Goal: Information Seeking & Learning: Learn about a topic

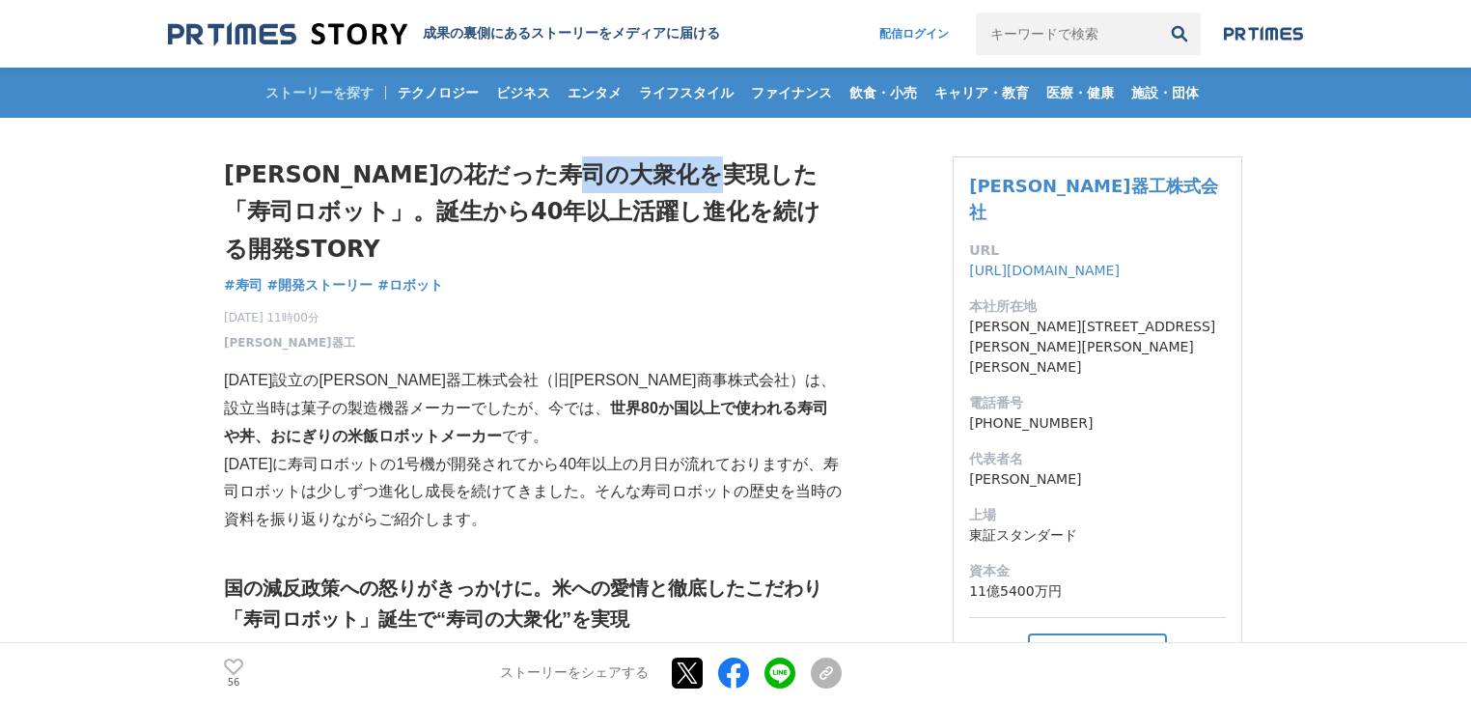
drag, startPoint x: 663, startPoint y: 174, endPoint x: 243, endPoint y: 202, distance: 420.9
click at [243, 202] on h1 "[PERSON_NAME]の花だった寿司の大衆化を実現した「寿司ロボット」。誕生から40年以上活躍し進化を続ける開発STORY" at bounding box center [533, 211] width 618 height 111
copy h1 "寿司ロボット"
click at [642, 255] on div "[PERSON_NAME]の花だった寿司の大衆化を実現した「寿司ロボット」。誕生から40年以上活躍し進化を続ける開発STORY 寿司 #寿司 #開発ストーリー…" at bounding box center [533, 253] width 618 height 195
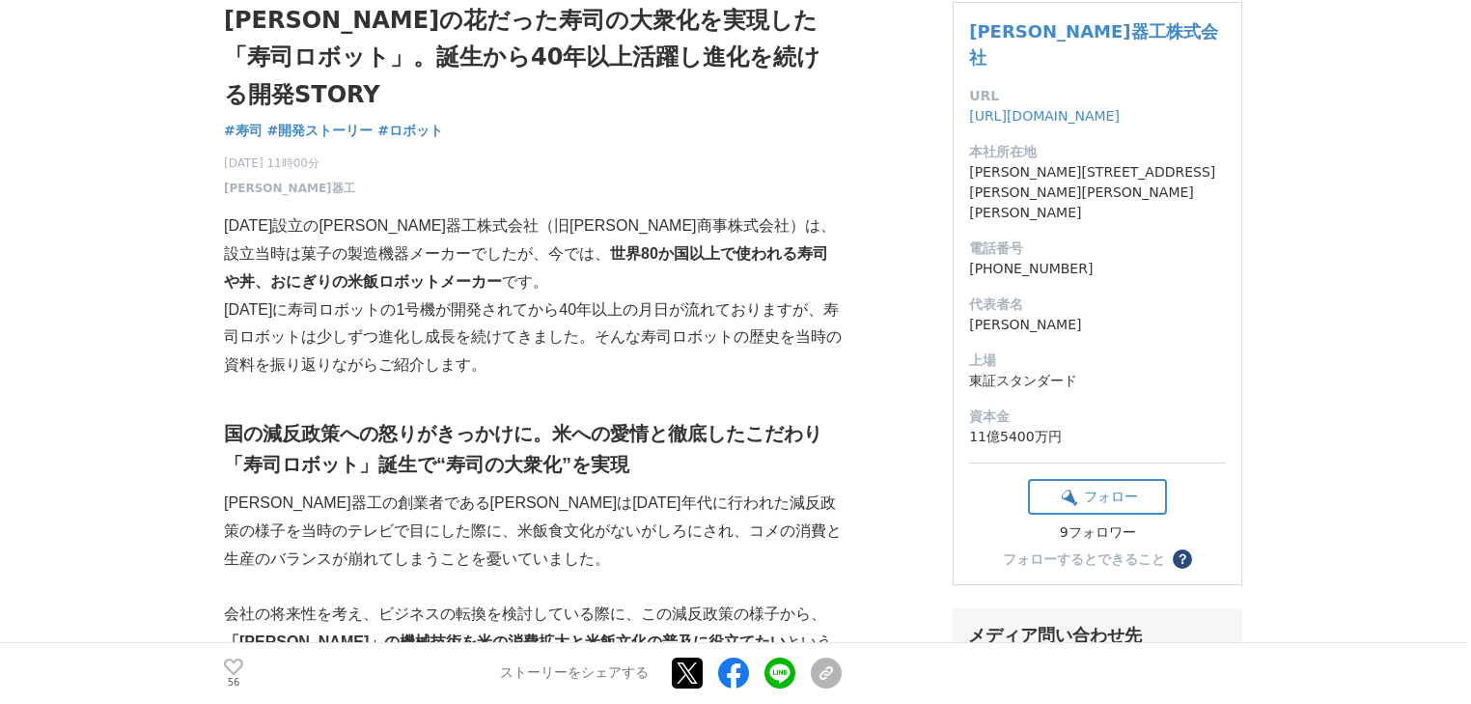
scroll to position [232, 0]
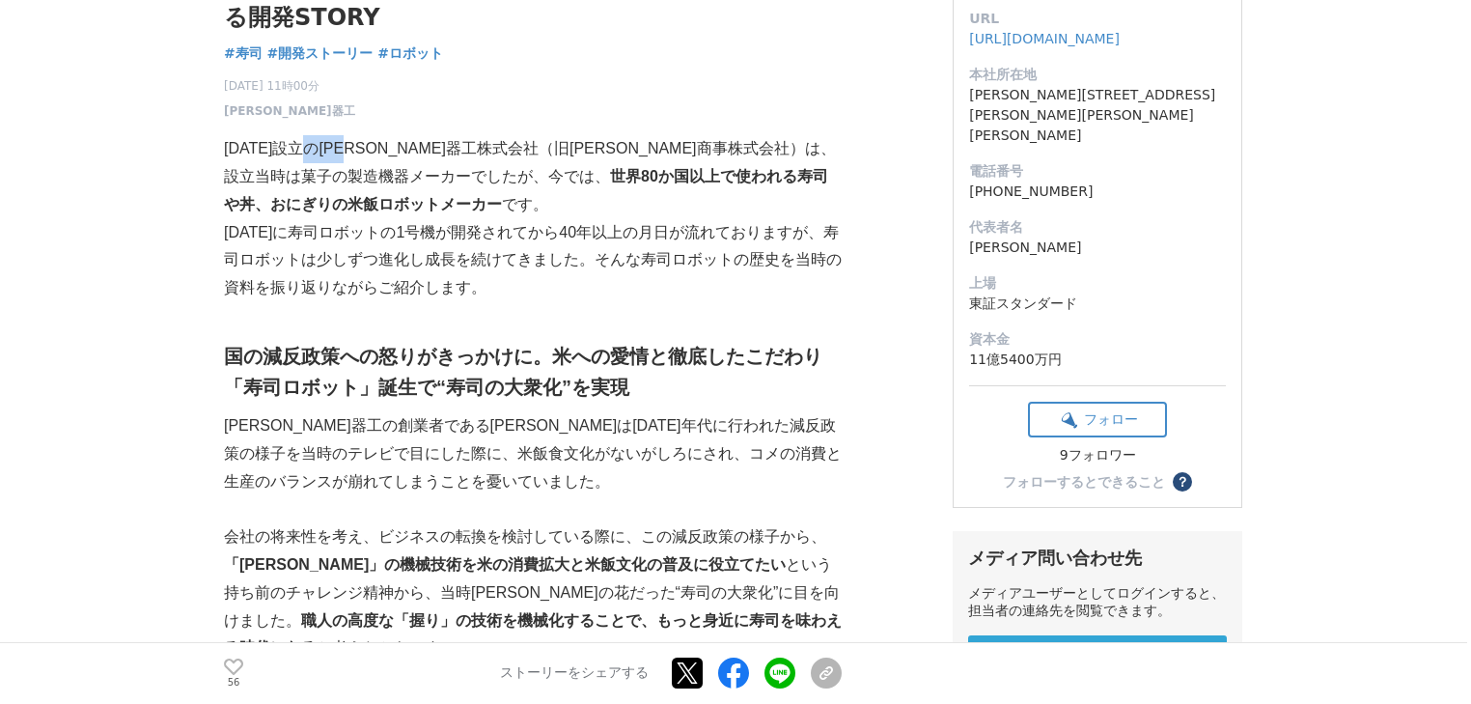
drag, startPoint x: 321, startPoint y: 119, endPoint x: 378, endPoint y: 114, distance: 58.1
click at [378, 135] on p "[DATE]設立の[PERSON_NAME]器工株式会社（旧[PERSON_NAME]商事株式会社）は、設立当時は菓子の製造機器メーカーでしたが、今では、 世…" at bounding box center [533, 176] width 618 height 83
